Goal: Task Accomplishment & Management: Manage account settings

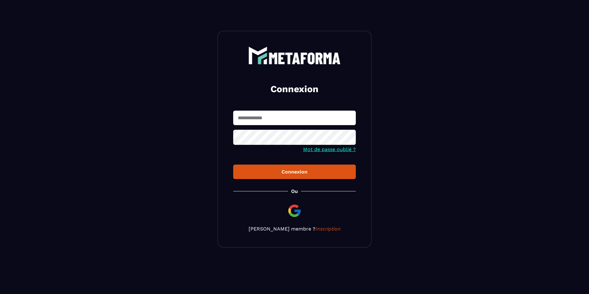
type input "**********"
click at [298, 170] on div "Connexion" at bounding box center [294, 172] width 113 height 6
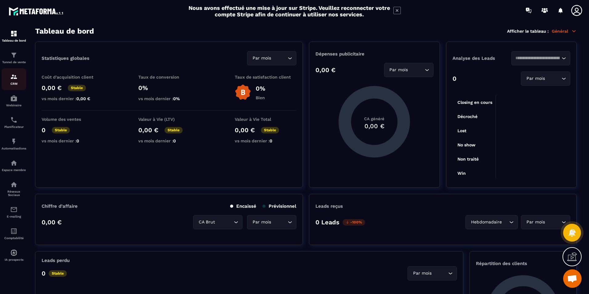
click at [12, 78] on img at bounding box center [13, 76] width 7 height 7
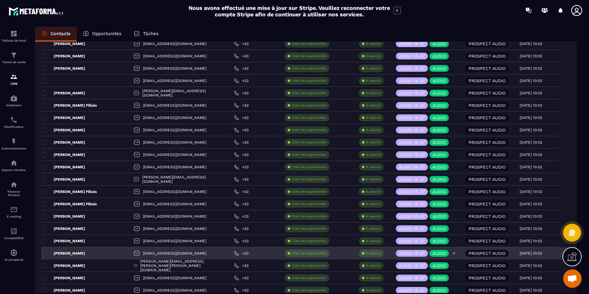
scroll to position [1080, 0]
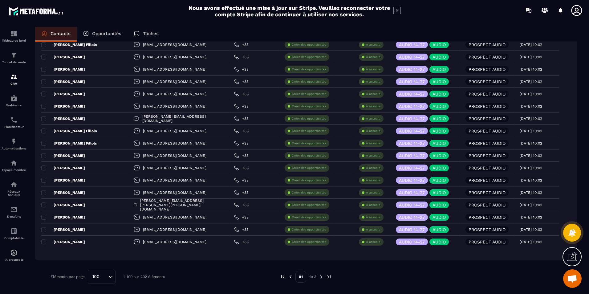
click at [320, 277] on img at bounding box center [322, 277] width 6 height 6
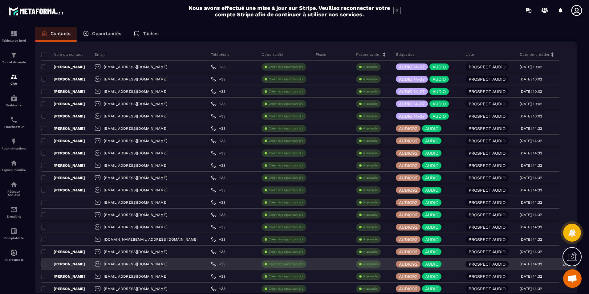
scroll to position [0, 0]
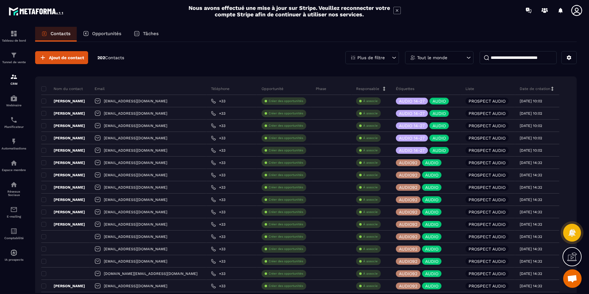
click at [19, 35] on div "Tableau de bord" at bounding box center [14, 36] width 25 height 12
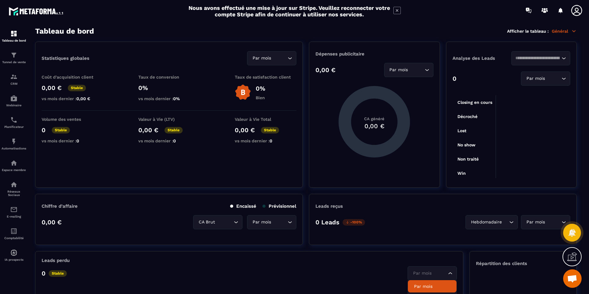
drag, startPoint x: 436, startPoint y: 277, endPoint x: 430, endPoint y: 280, distance: 7.2
click at [436, 276] on div "Par mois Loading..." at bounding box center [432, 273] width 49 height 14
click at [16, 212] on img at bounding box center [13, 209] width 7 height 7
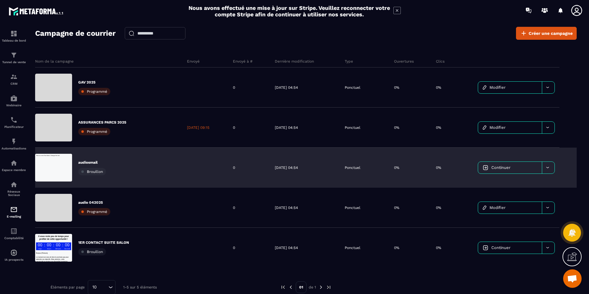
click at [88, 164] on p "audiosmail" at bounding box center [92, 162] width 28 height 5
